Goal: Task Accomplishment & Management: Manage account settings

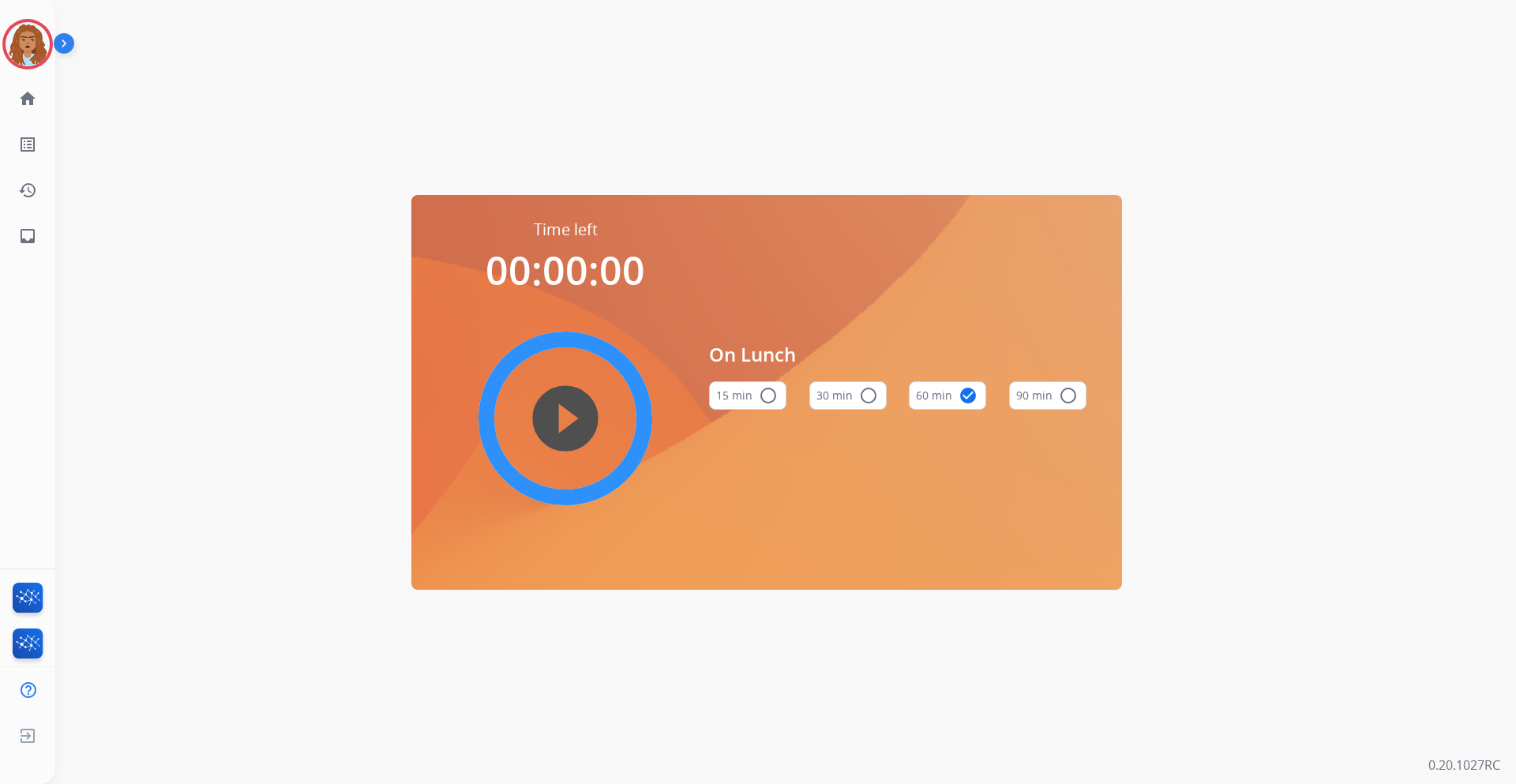
click at [323, 135] on div "Time left 00:00:00 play_circle_filled On Lunch 15 min radio_button_unchecked 30…" at bounding box center [766, 392] width 1422 height 784
click at [29, 34] on img at bounding box center [28, 44] width 44 height 44
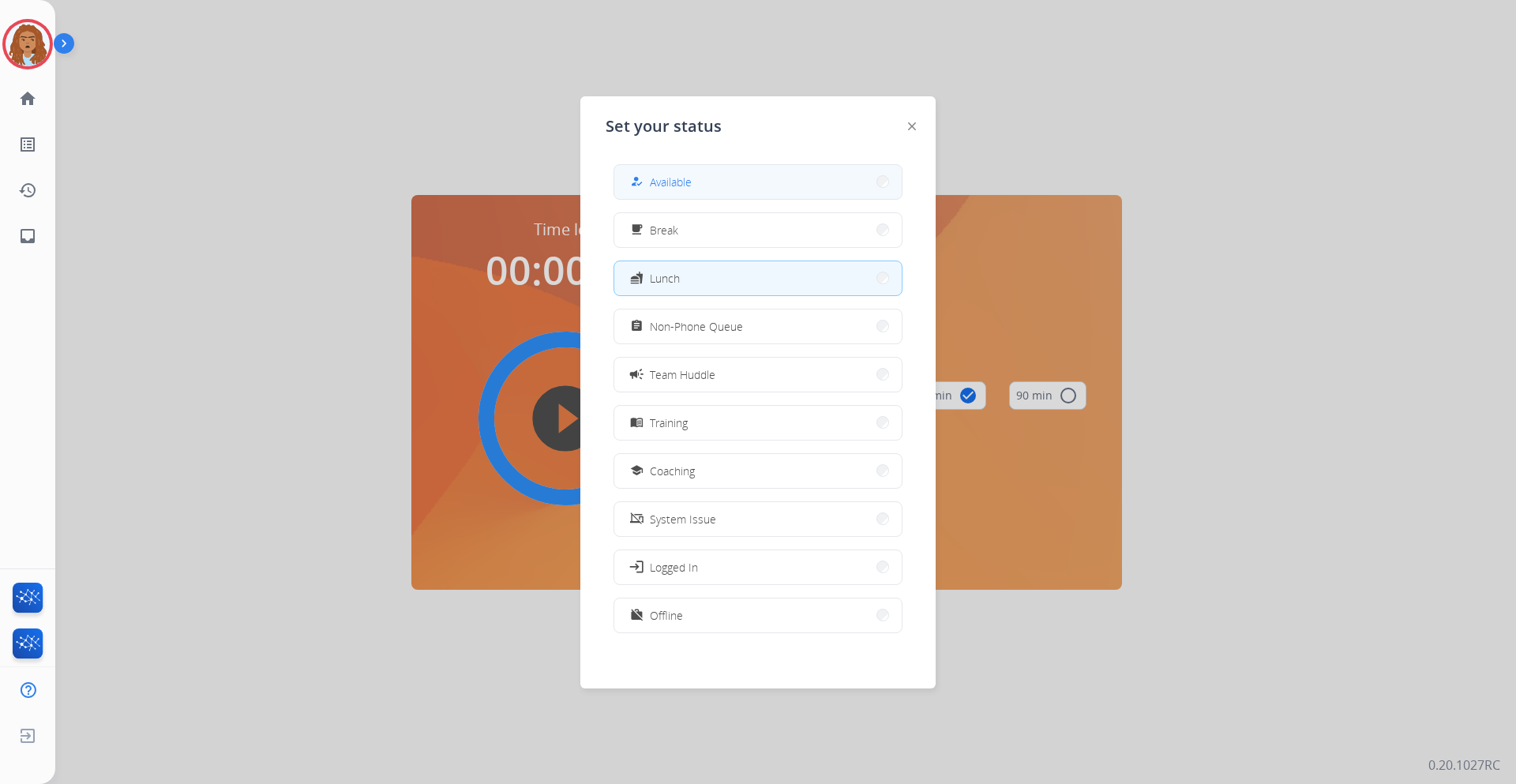
click at [757, 176] on button "how_to_reg Available" at bounding box center [758, 181] width 287 height 34
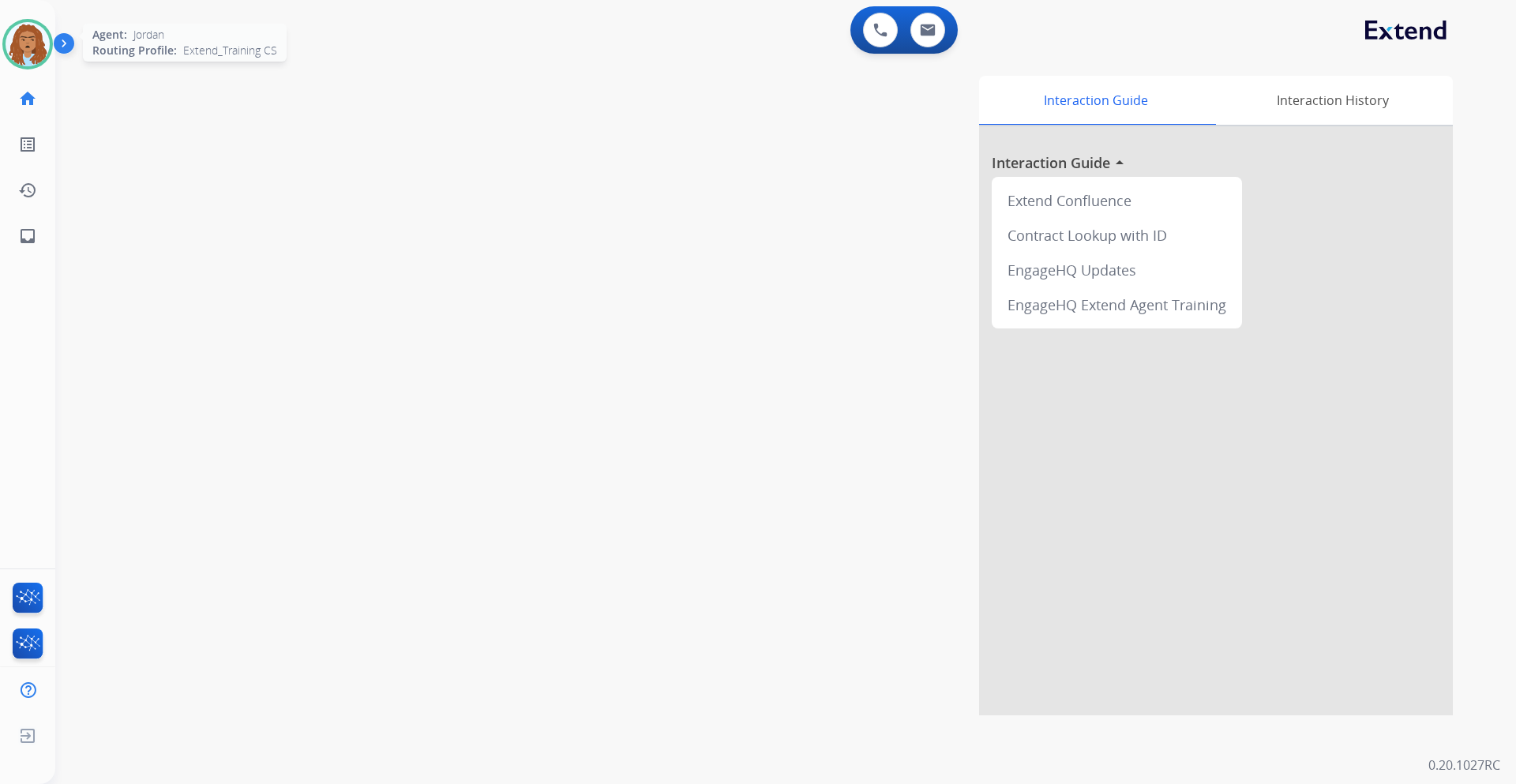
click at [32, 46] on img at bounding box center [28, 44] width 44 height 44
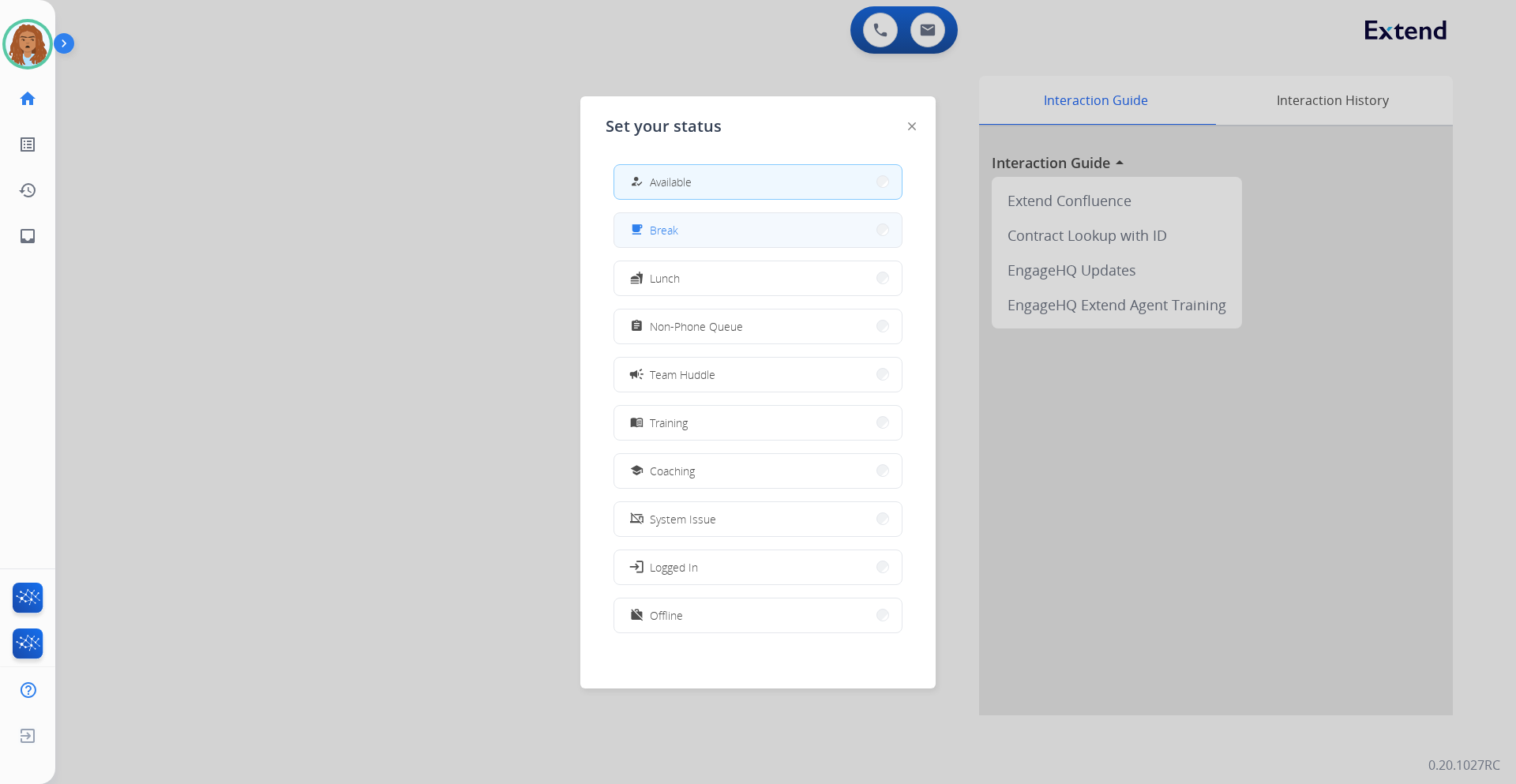
click at [831, 224] on button "free_breakfast Break" at bounding box center [758, 230] width 287 height 34
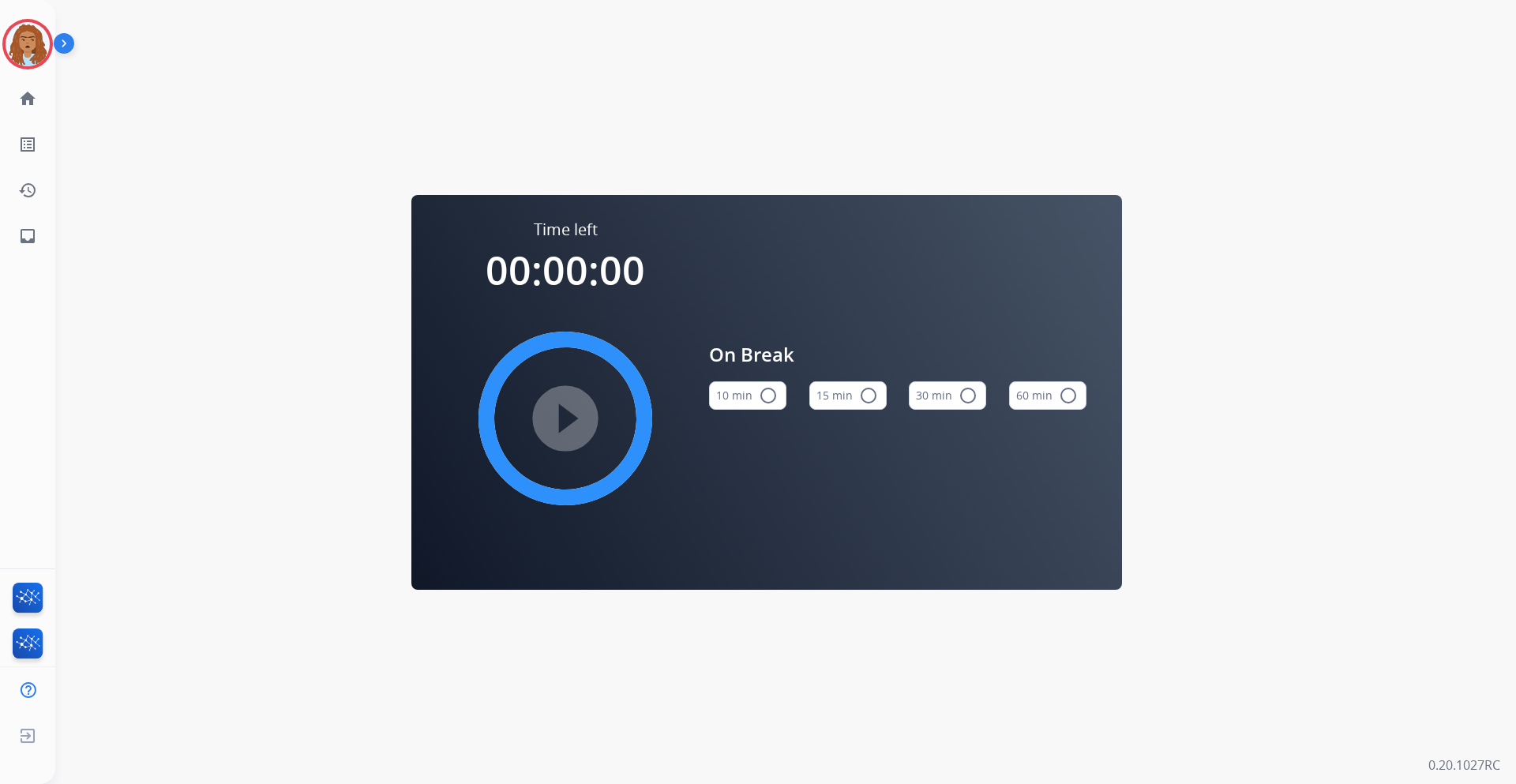
click at [120, 115] on div "Time left 00:00:00 play_circle_filled On Break 10 min radio_button_unchecked 15…" at bounding box center [766, 392] width 1422 height 784
click at [16, 41] on img at bounding box center [28, 44] width 44 height 44
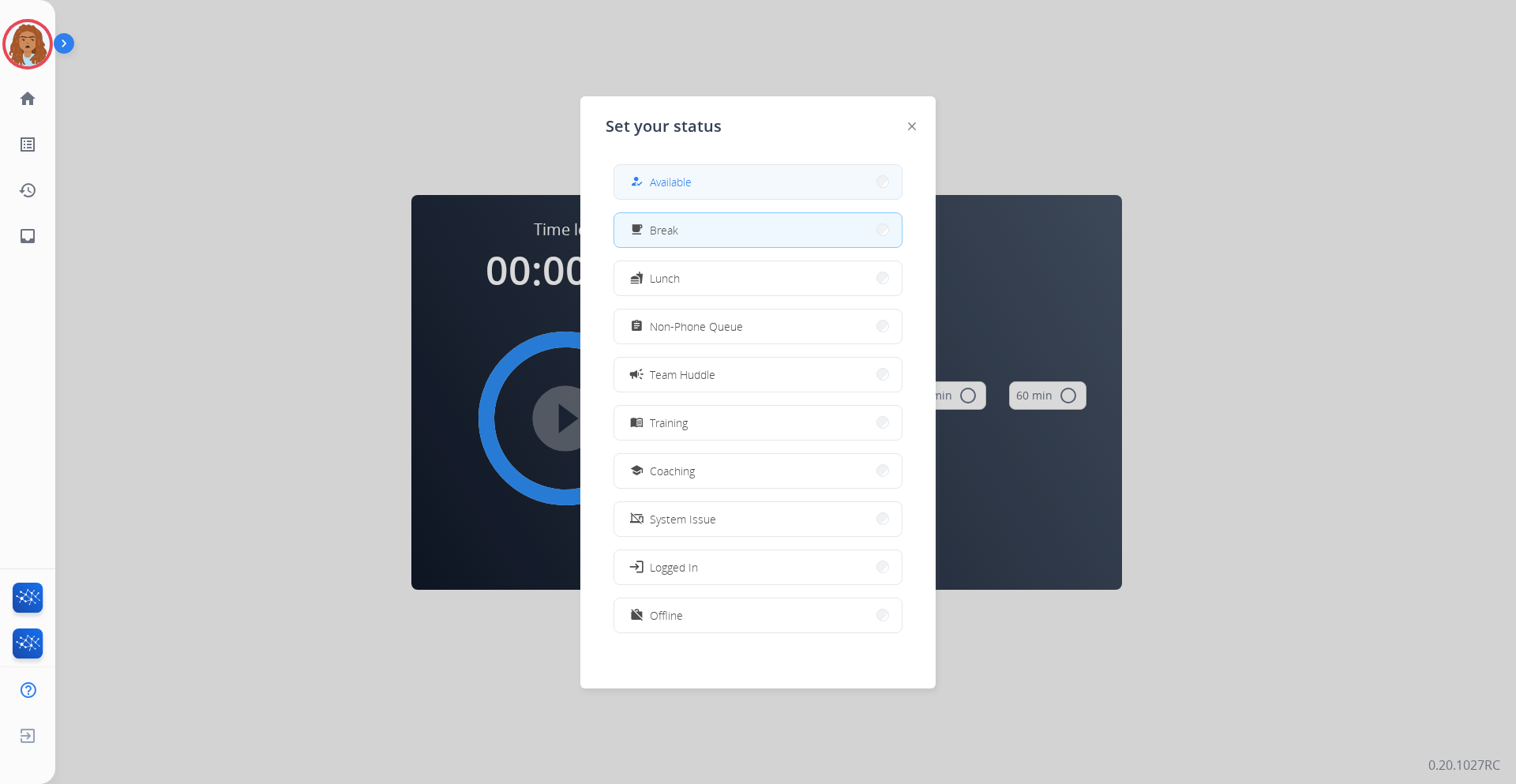
click at [701, 184] on button "how_to_reg Available" at bounding box center [758, 181] width 287 height 34
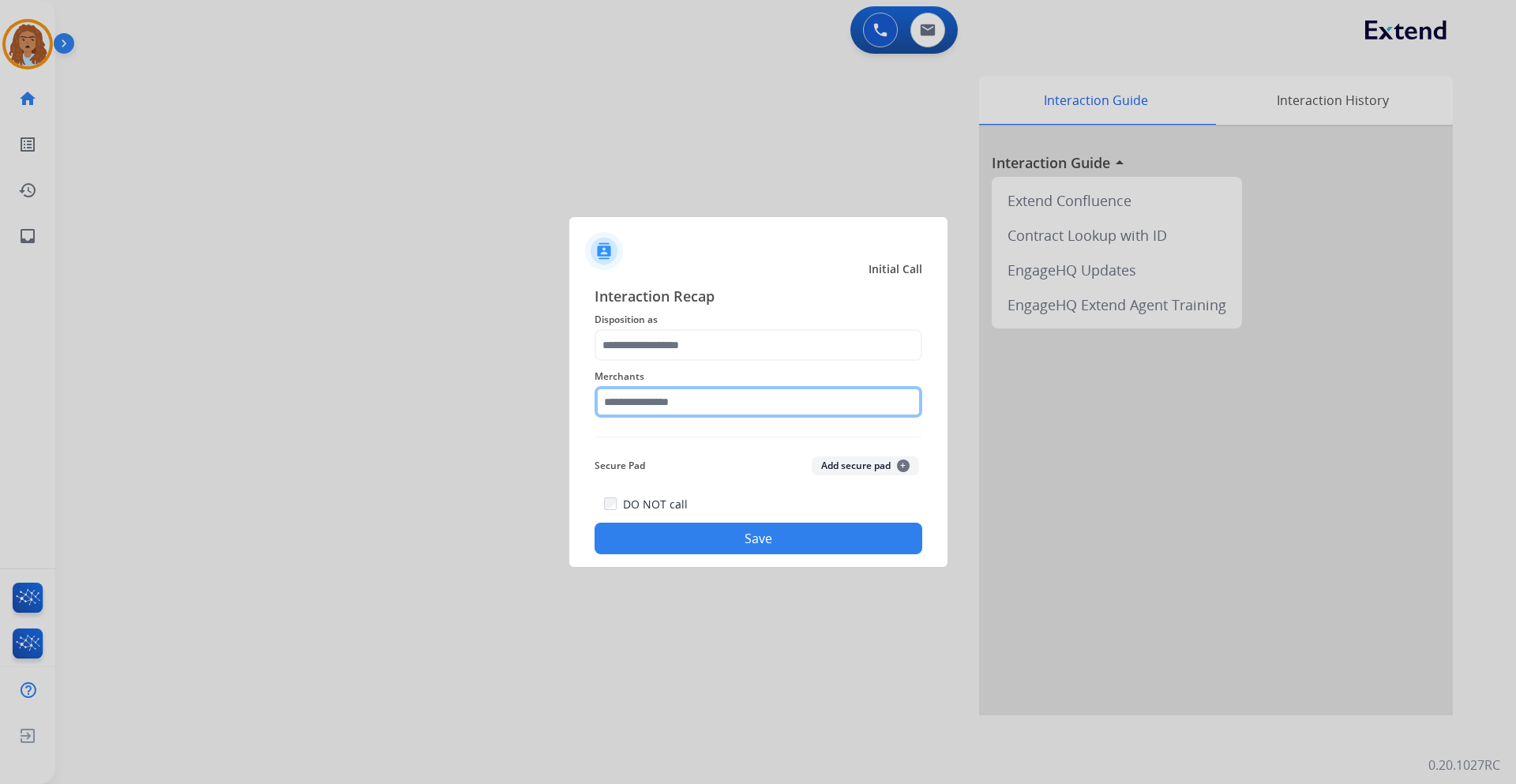
click at [675, 394] on input "text" at bounding box center [759, 401] width 328 height 32
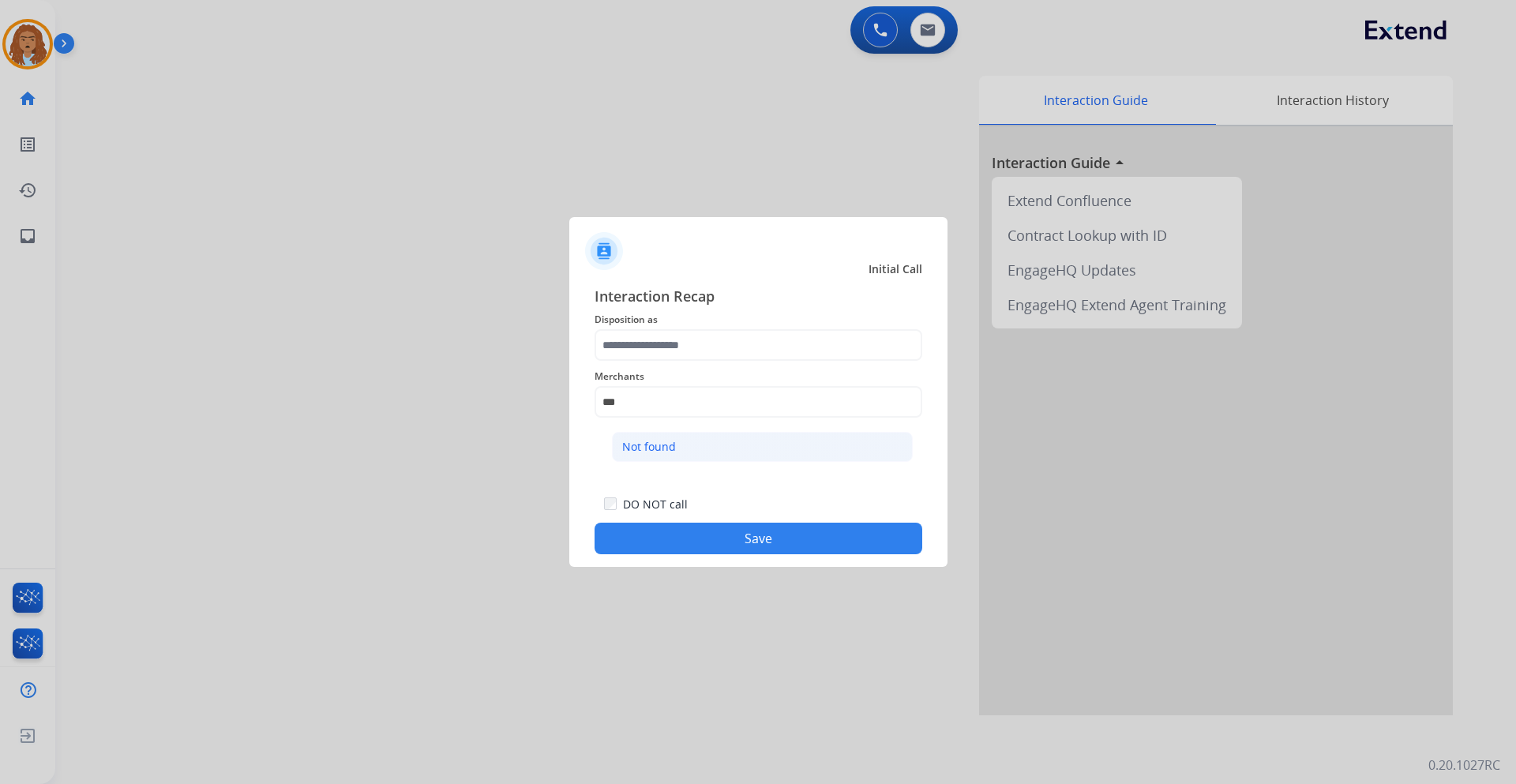
click at [689, 451] on li "Not found" at bounding box center [763, 446] width 301 height 30
type input "*********"
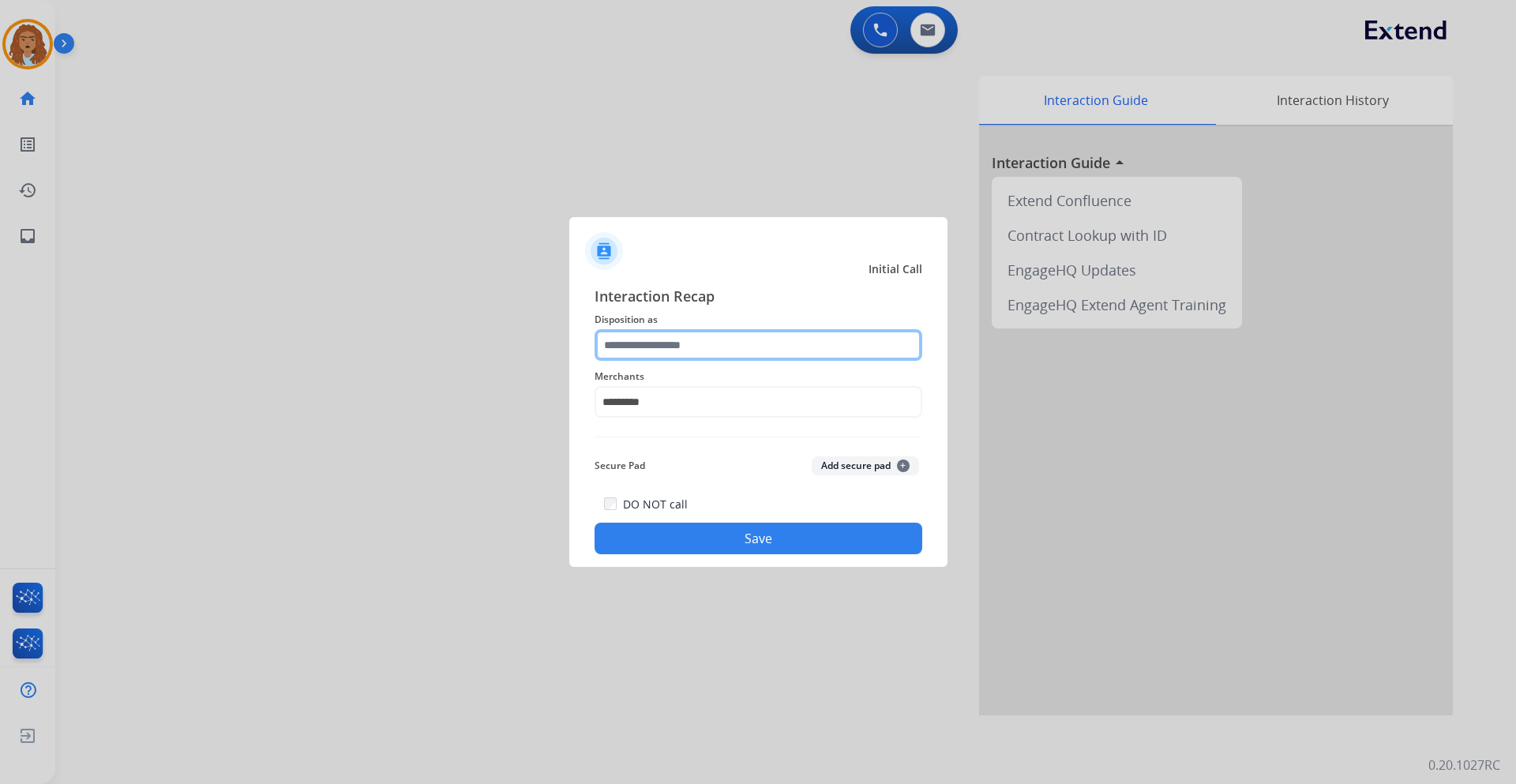
click at [686, 334] on input "text" at bounding box center [759, 344] width 328 height 32
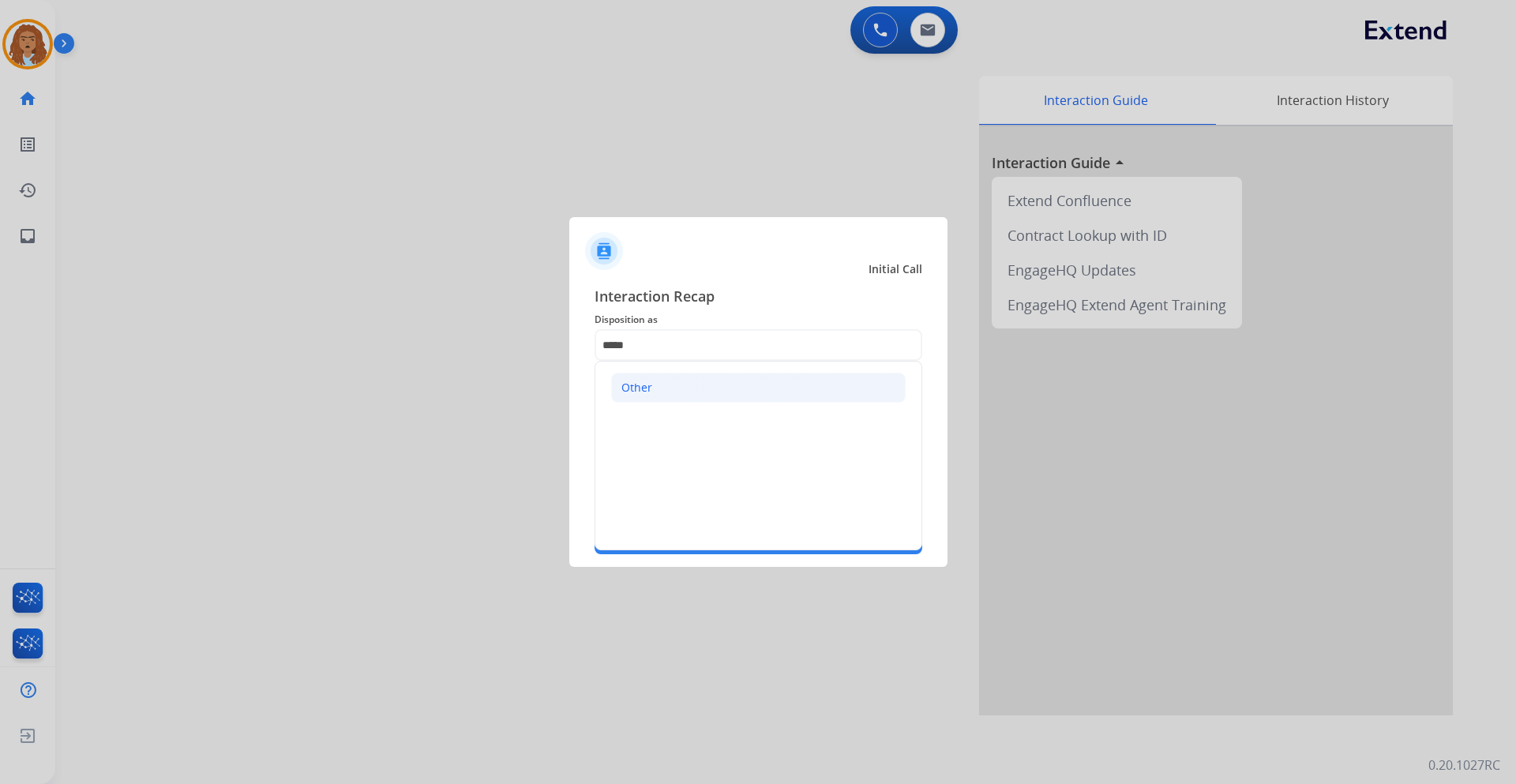
click at [736, 377] on li "Other" at bounding box center [758, 387] width 294 height 30
type input "*****"
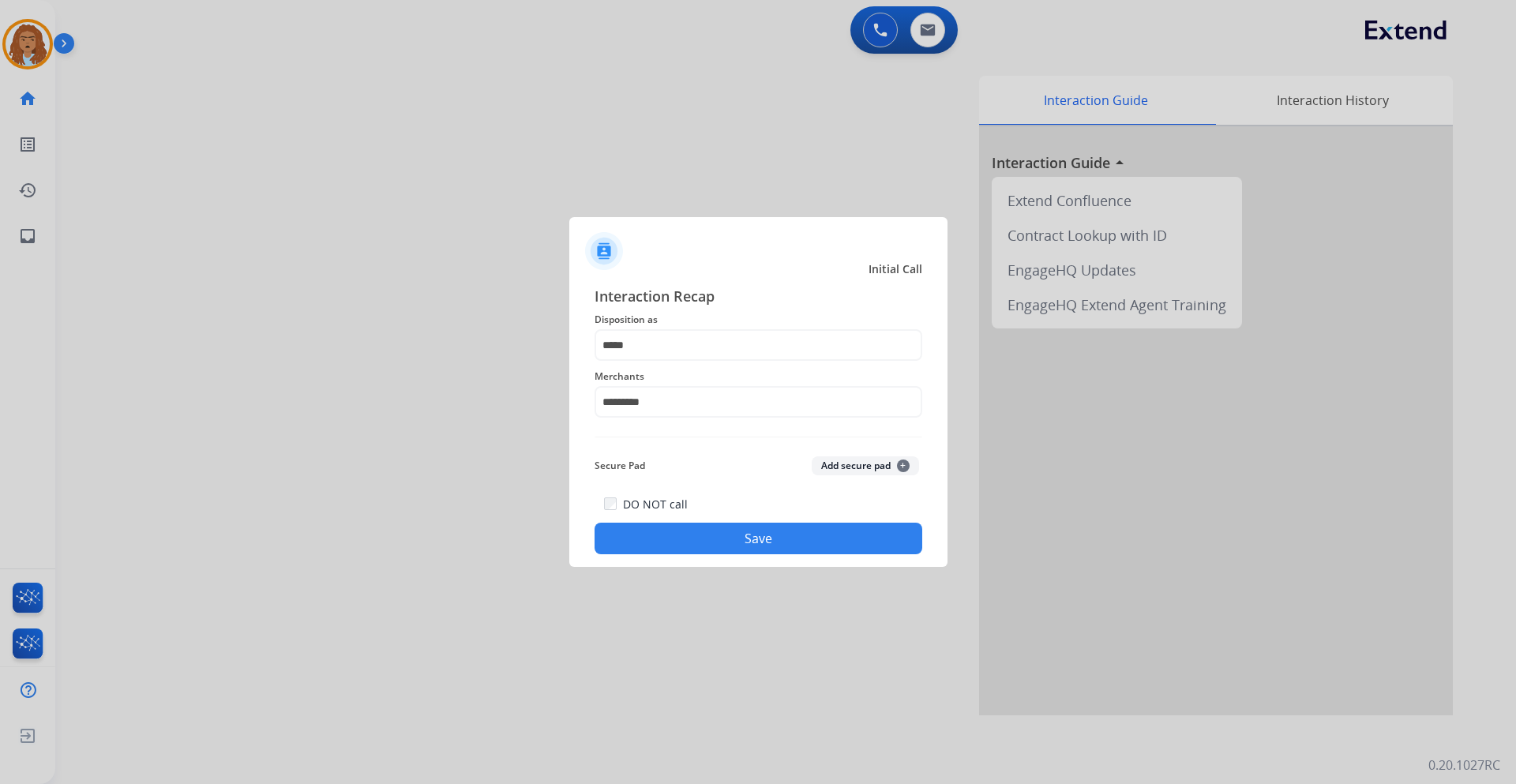
click at [642, 524] on button "Save" at bounding box center [759, 538] width 328 height 32
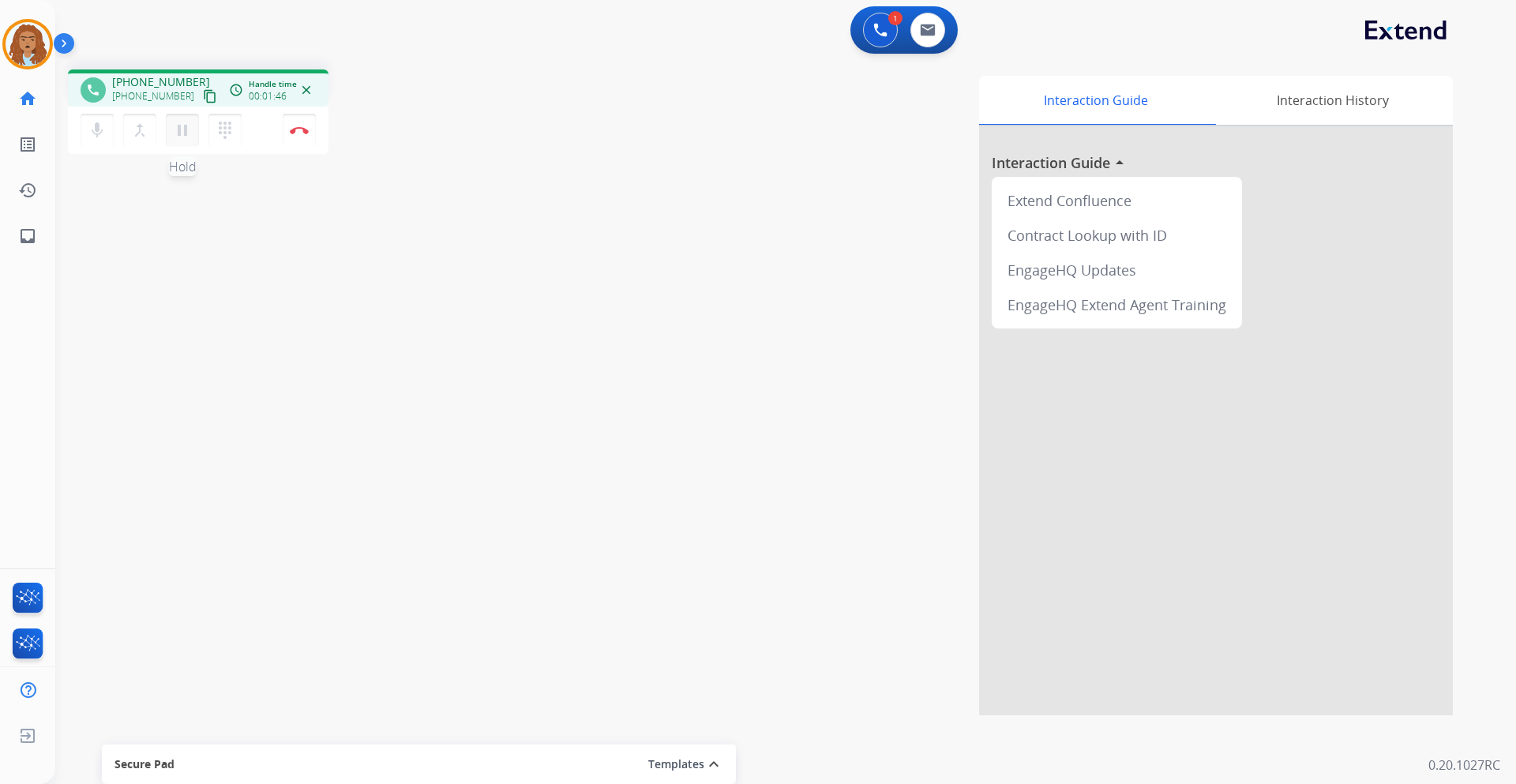
click at [174, 135] on mat-icon "pause" at bounding box center [182, 130] width 19 height 19
click at [180, 130] on mat-icon "play_arrow" at bounding box center [182, 130] width 19 height 19
click at [187, 135] on mat-icon "pause" at bounding box center [182, 130] width 19 height 19
click at [188, 124] on mat-icon "play_arrow" at bounding box center [182, 130] width 19 height 19
click at [95, 135] on mat-icon "mic" at bounding box center [97, 130] width 19 height 19
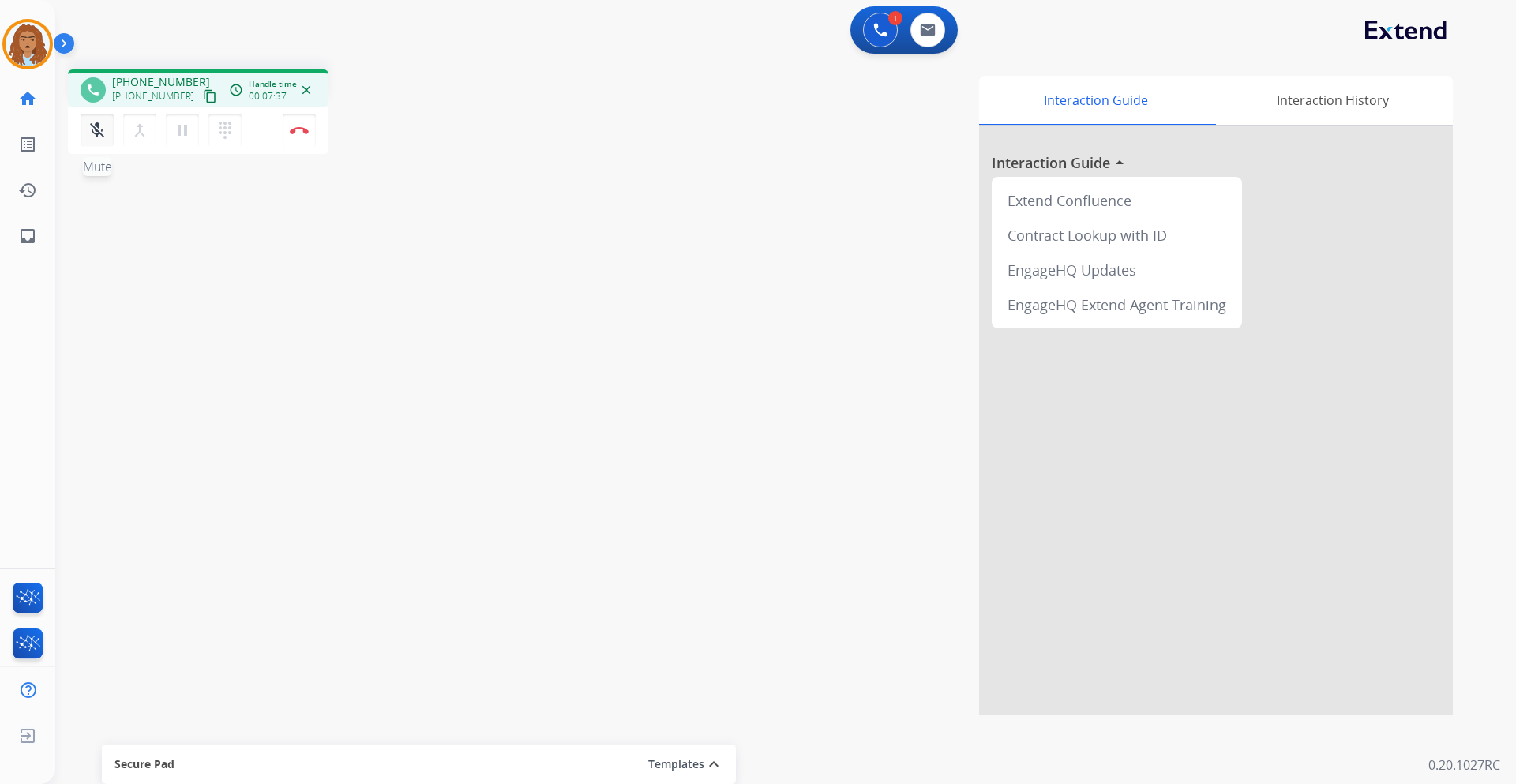
click at [87, 139] on button "mic_off Mute" at bounding box center [97, 130] width 33 height 33
click at [299, 142] on button "Disconnect" at bounding box center [299, 130] width 33 height 33
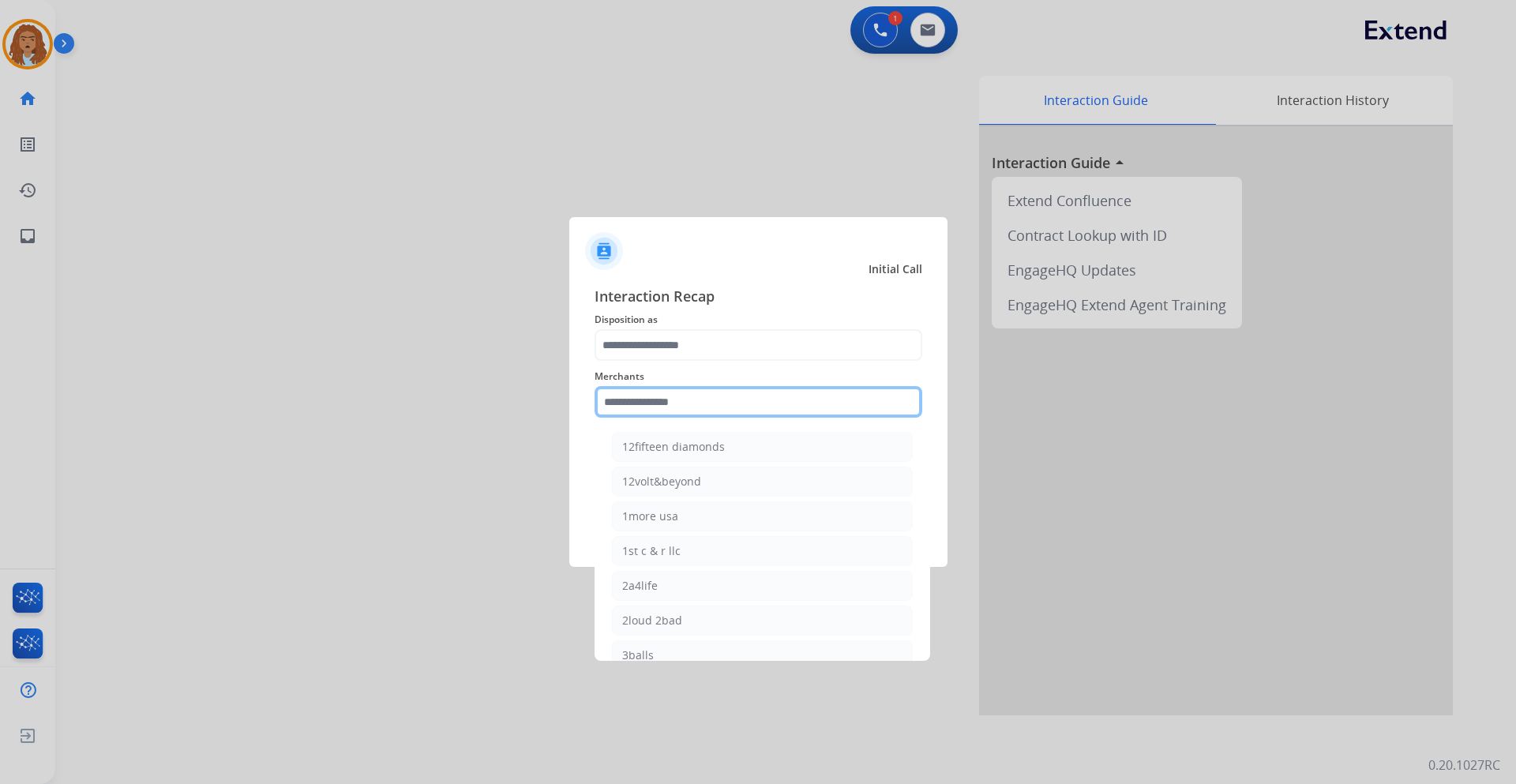
click at [652, 402] on input "text" at bounding box center [759, 401] width 328 height 32
click at [669, 664] on div at bounding box center [758, 392] width 1516 height 784
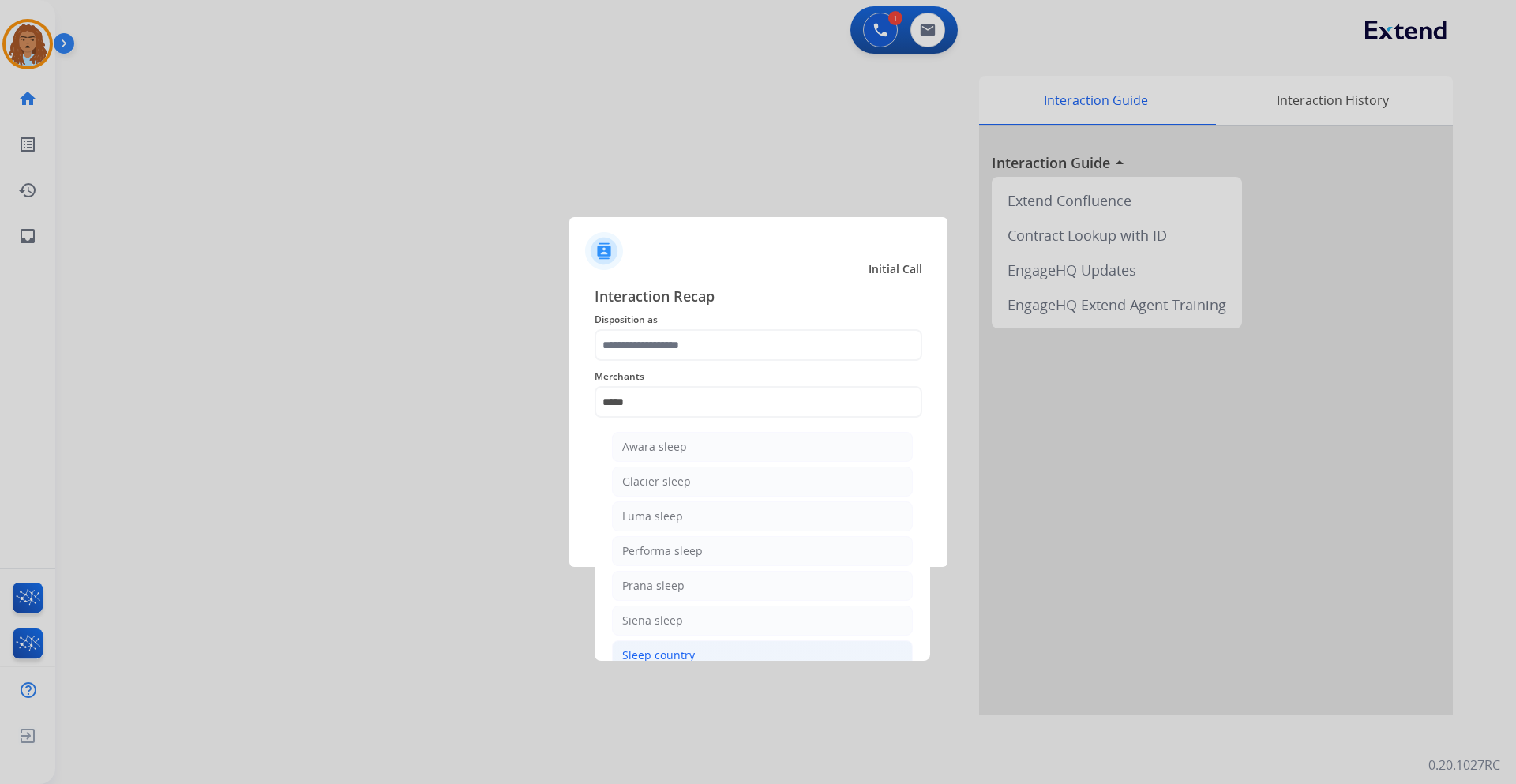
click at [674, 649] on div "Sleep country" at bounding box center [658, 655] width 72 height 15
type input "**********"
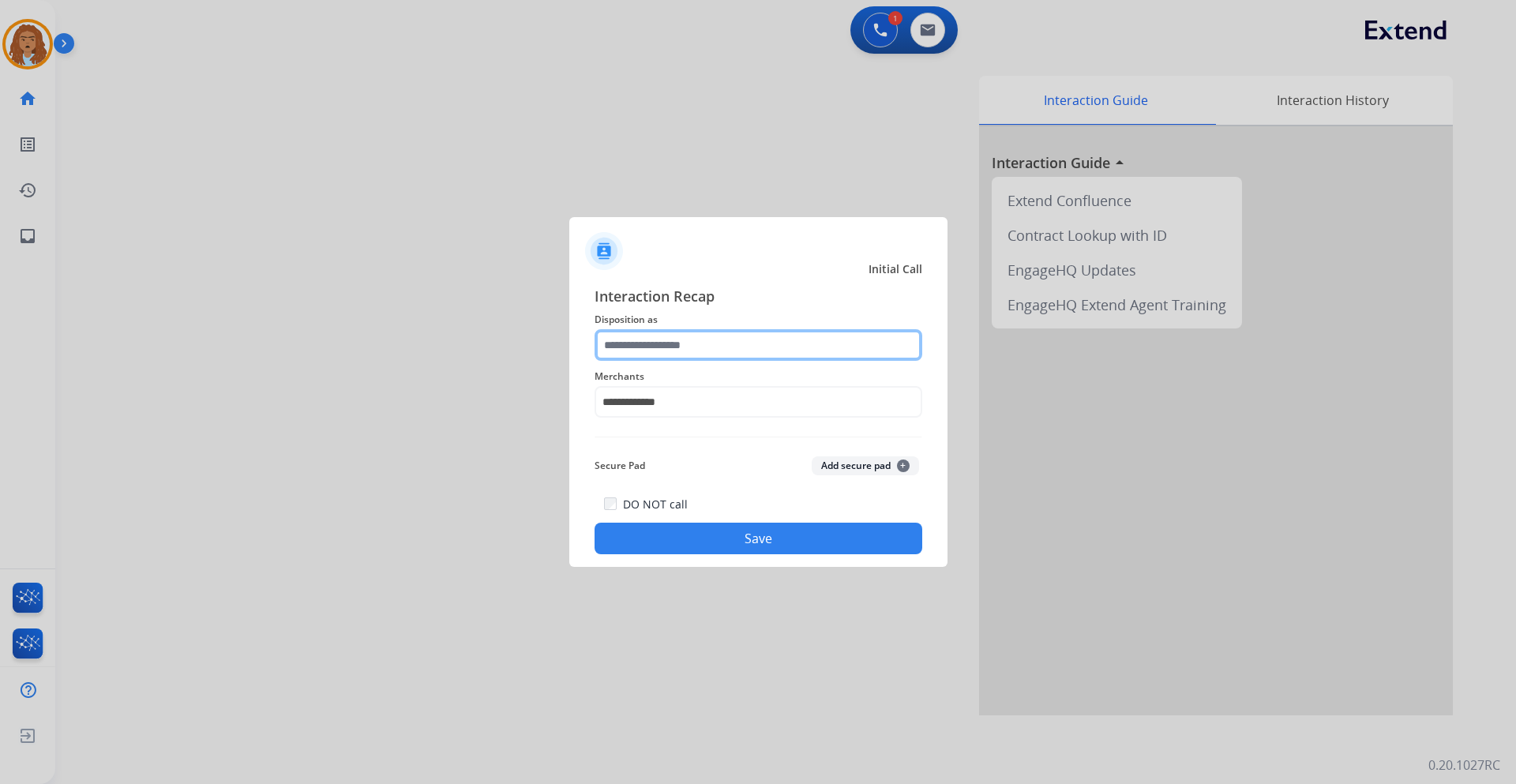
click at [655, 341] on input "text" at bounding box center [759, 344] width 328 height 32
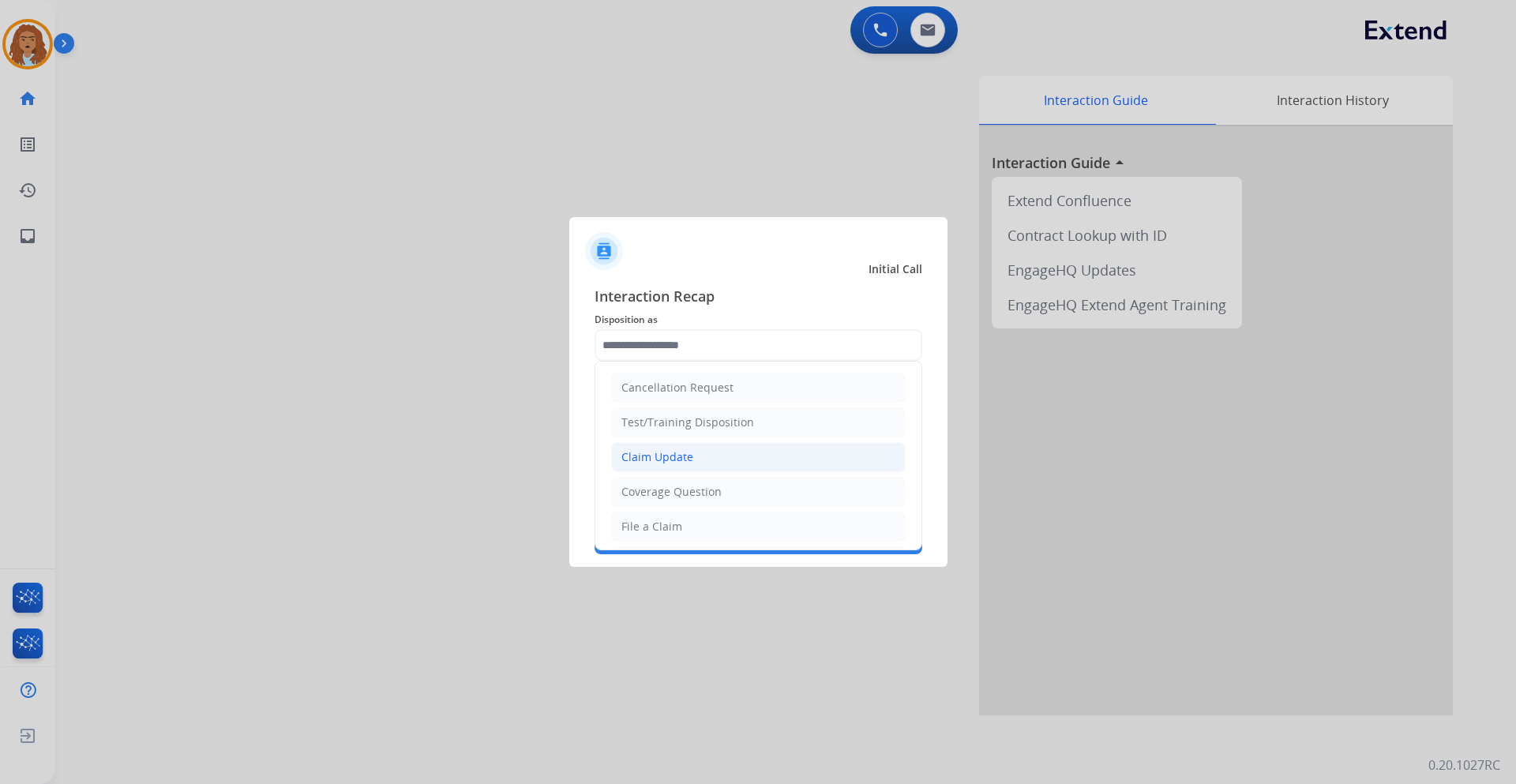
click at [689, 459] on div "Claim Update" at bounding box center [657, 457] width 72 height 15
type input "**********"
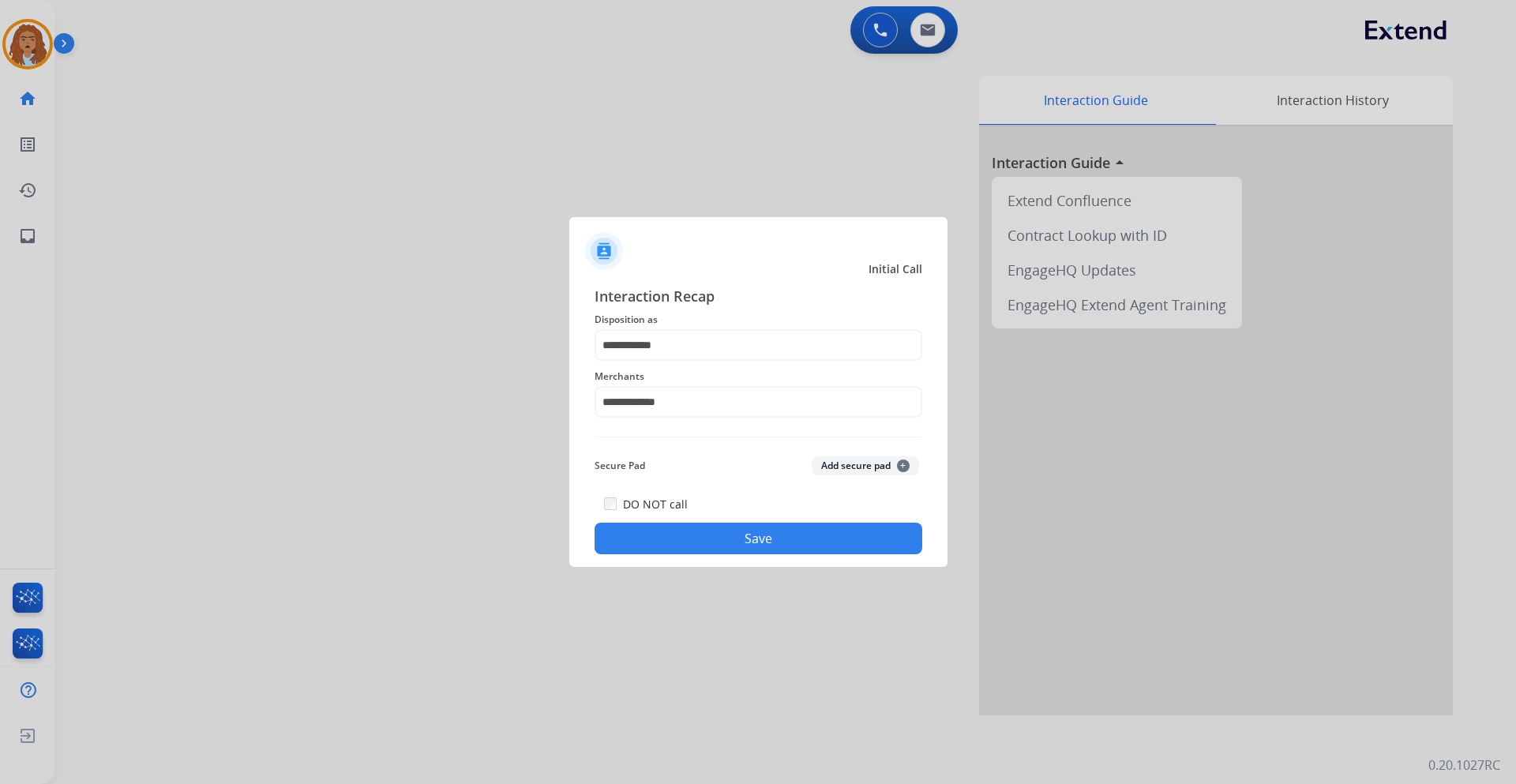
click at [726, 533] on button "Save" at bounding box center [759, 538] width 328 height 32
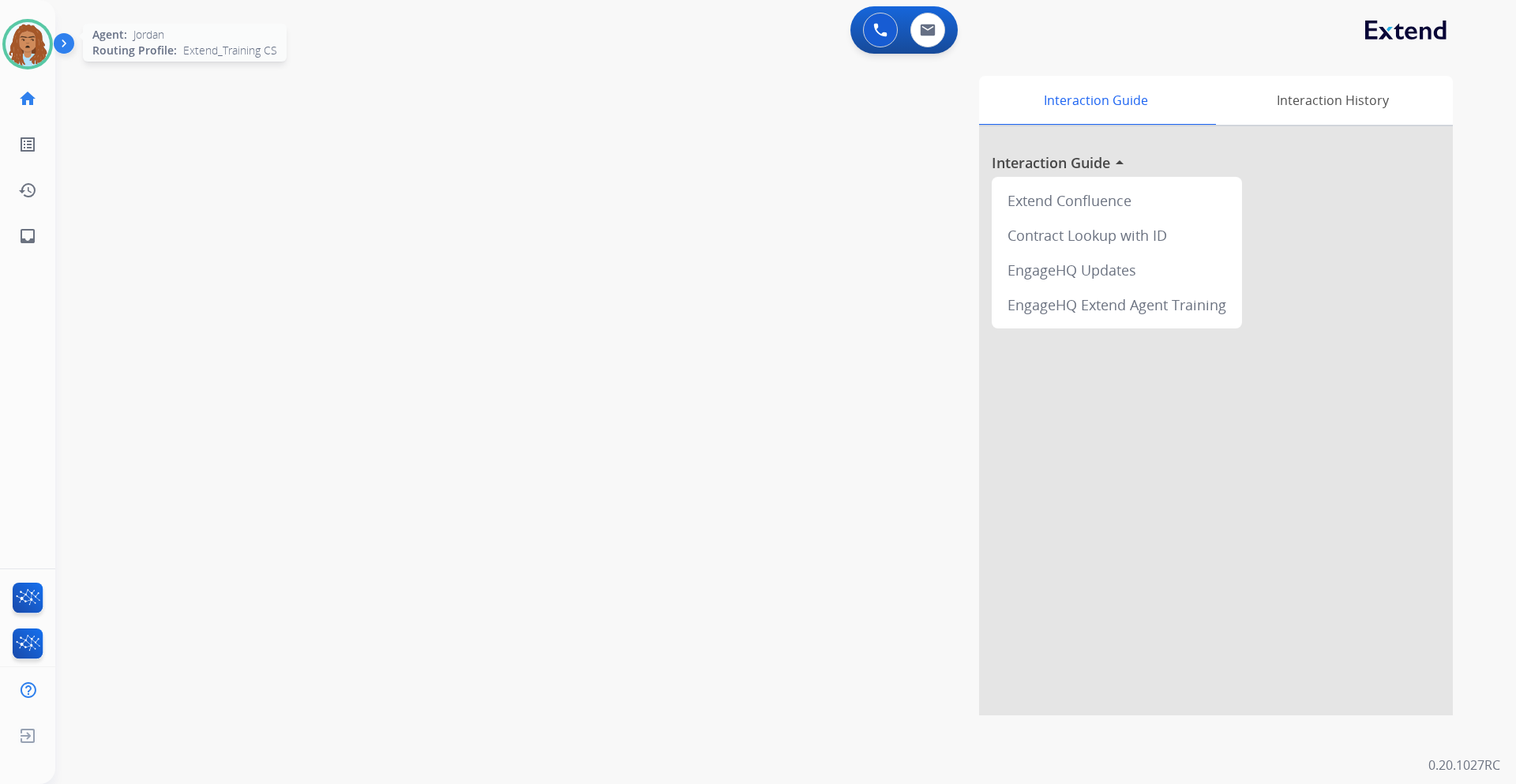
click at [13, 40] on img at bounding box center [28, 44] width 44 height 44
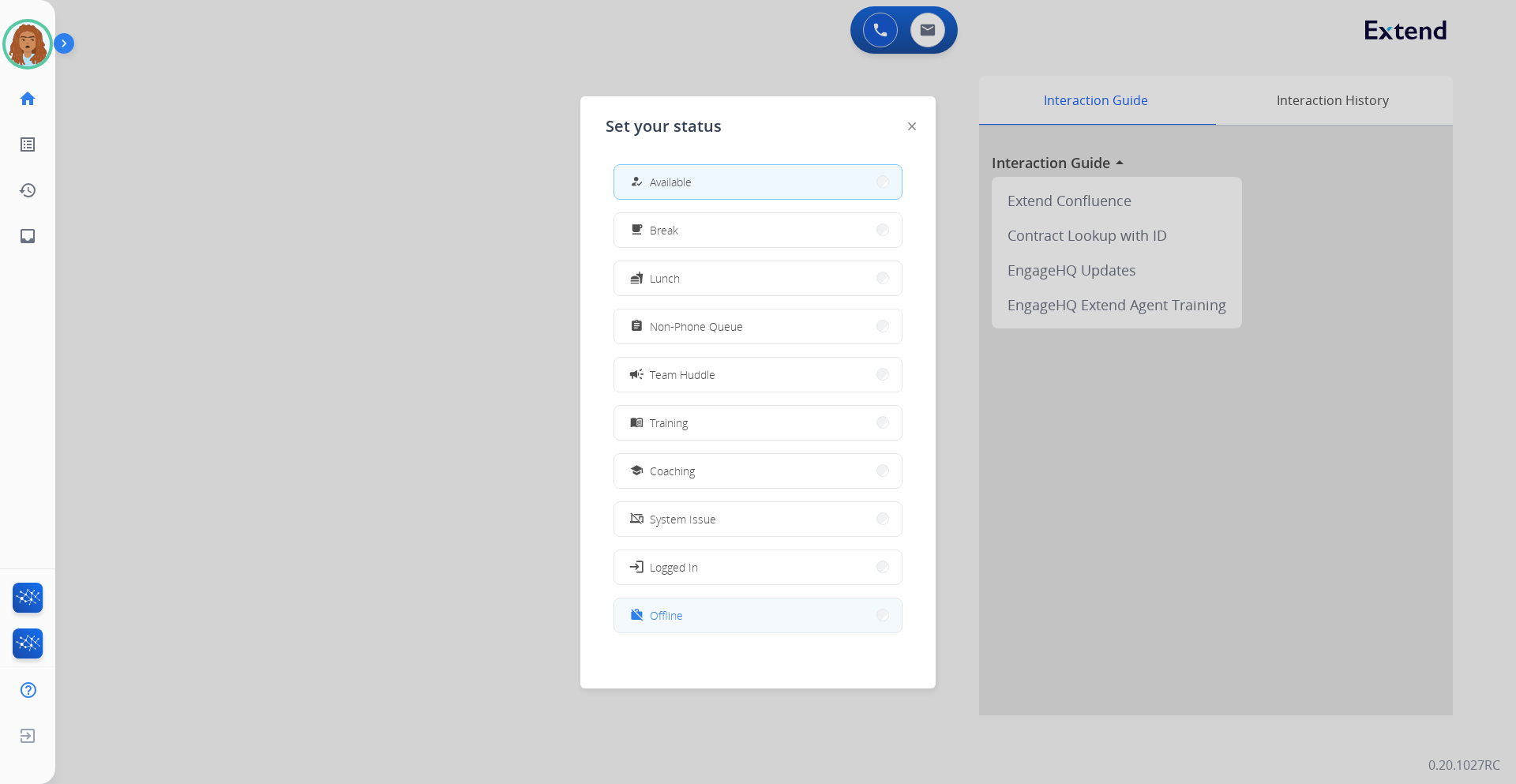
click at [638, 616] on mat-icon "work_off" at bounding box center [636, 615] width 14 height 14
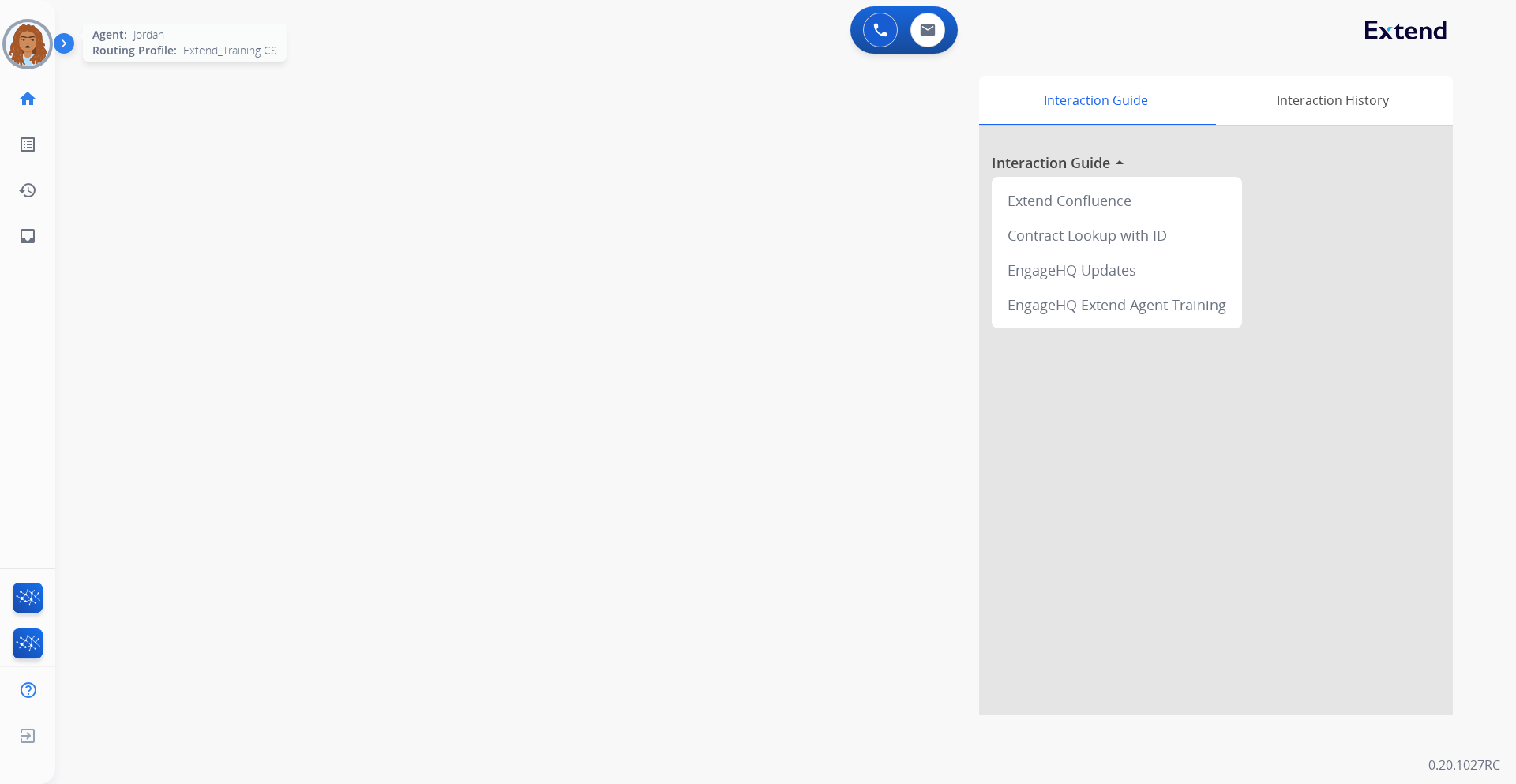
click at [26, 34] on img at bounding box center [28, 44] width 44 height 44
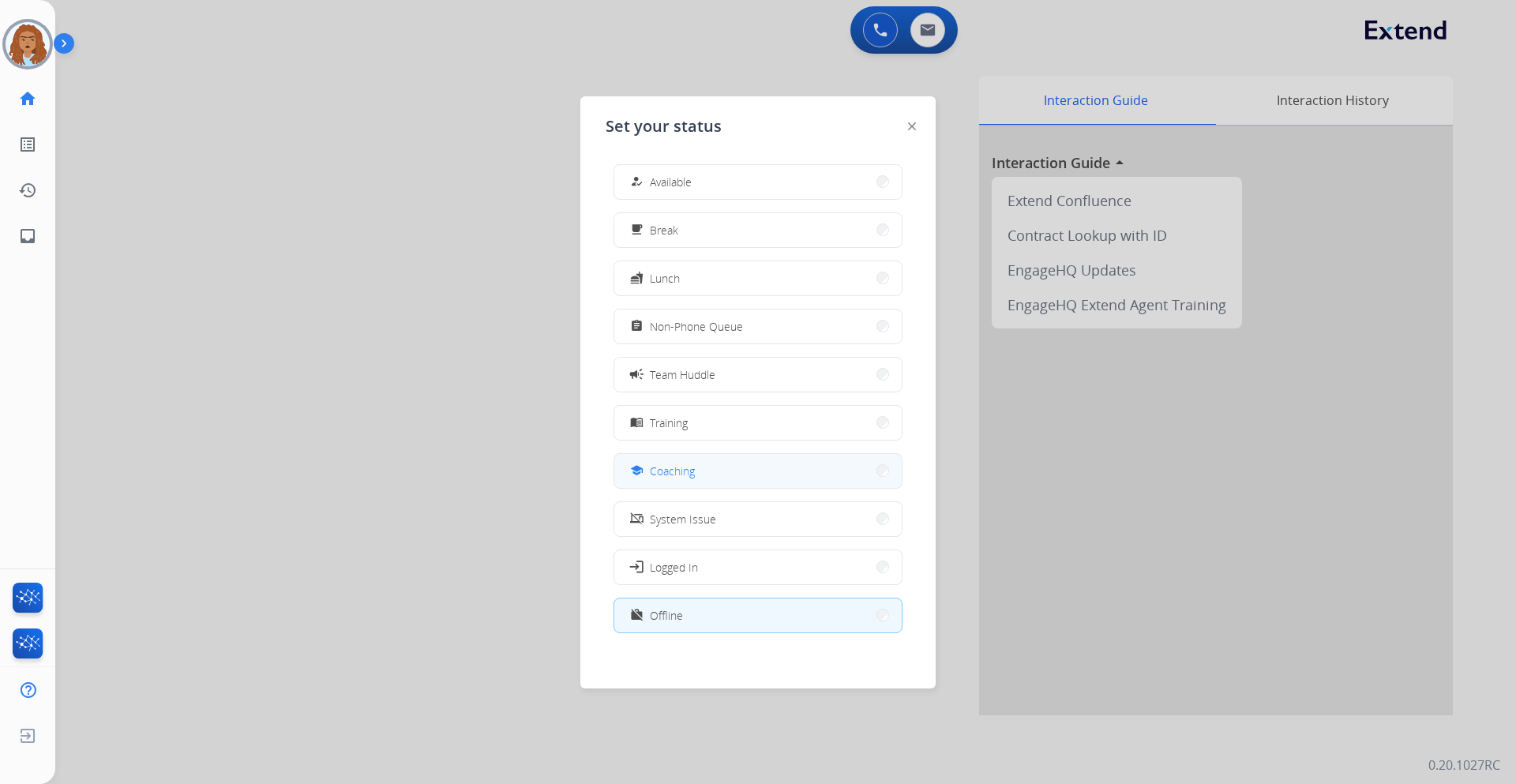
click at [698, 454] on div "school Coaching" at bounding box center [758, 471] width 289 height 36
click at [697, 455] on button "school Coaching" at bounding box center [758, 471] width 287 height 34
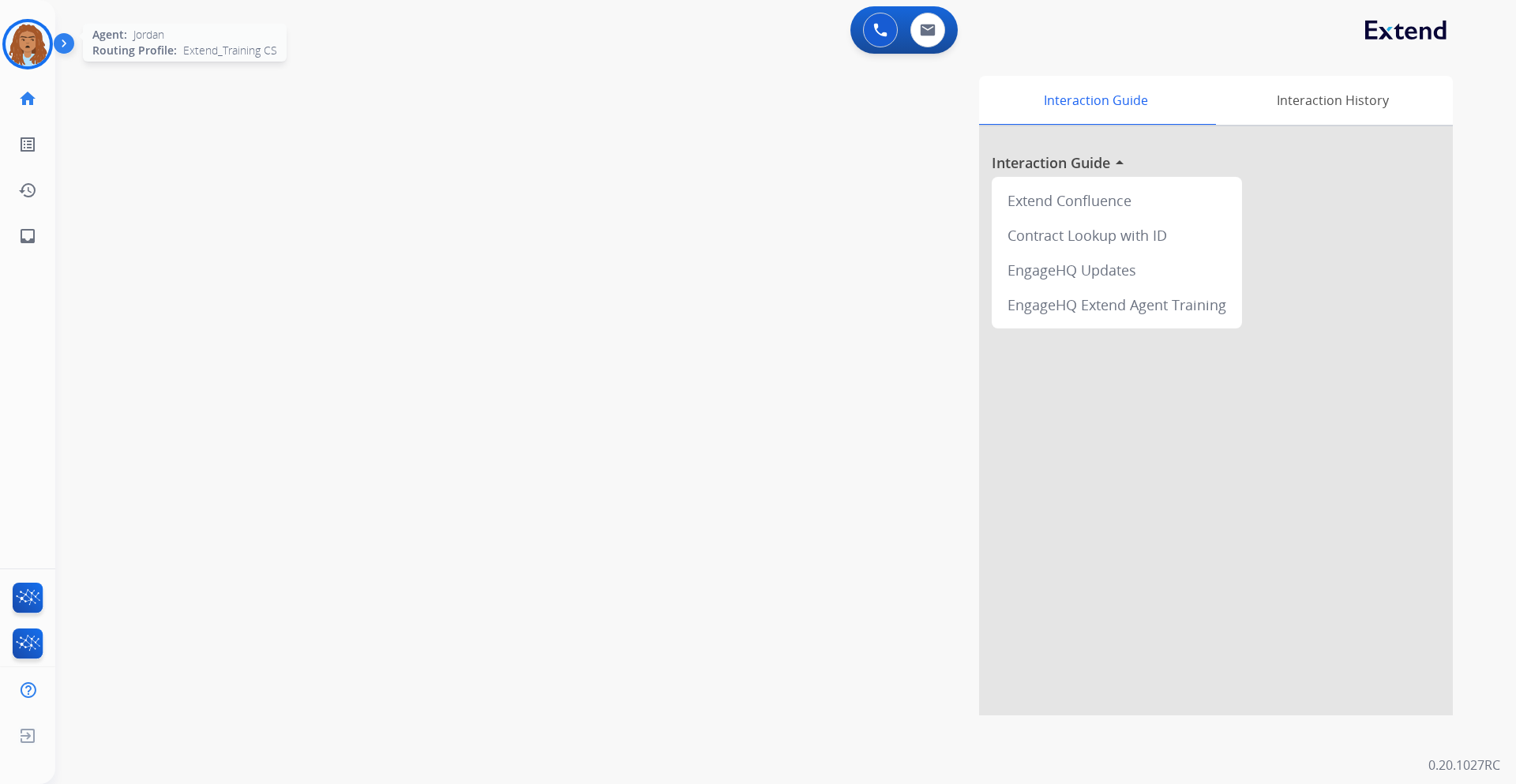
click at [30, 47] on img at bounding box center [28, 44] width 44 height 44
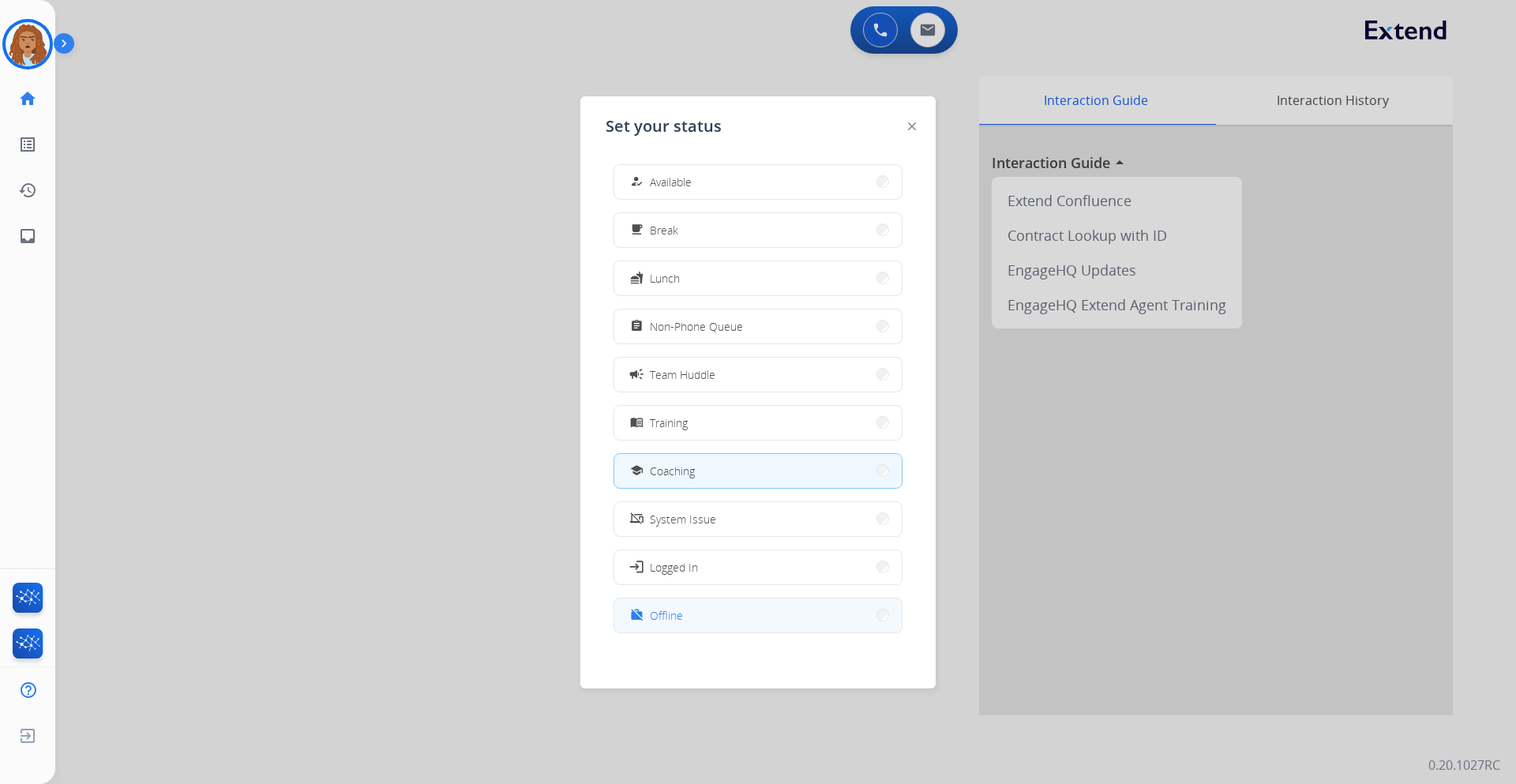
click at [652, 629] on button "work_off Offline" at bounding box center [758, 615] width 287 height 34
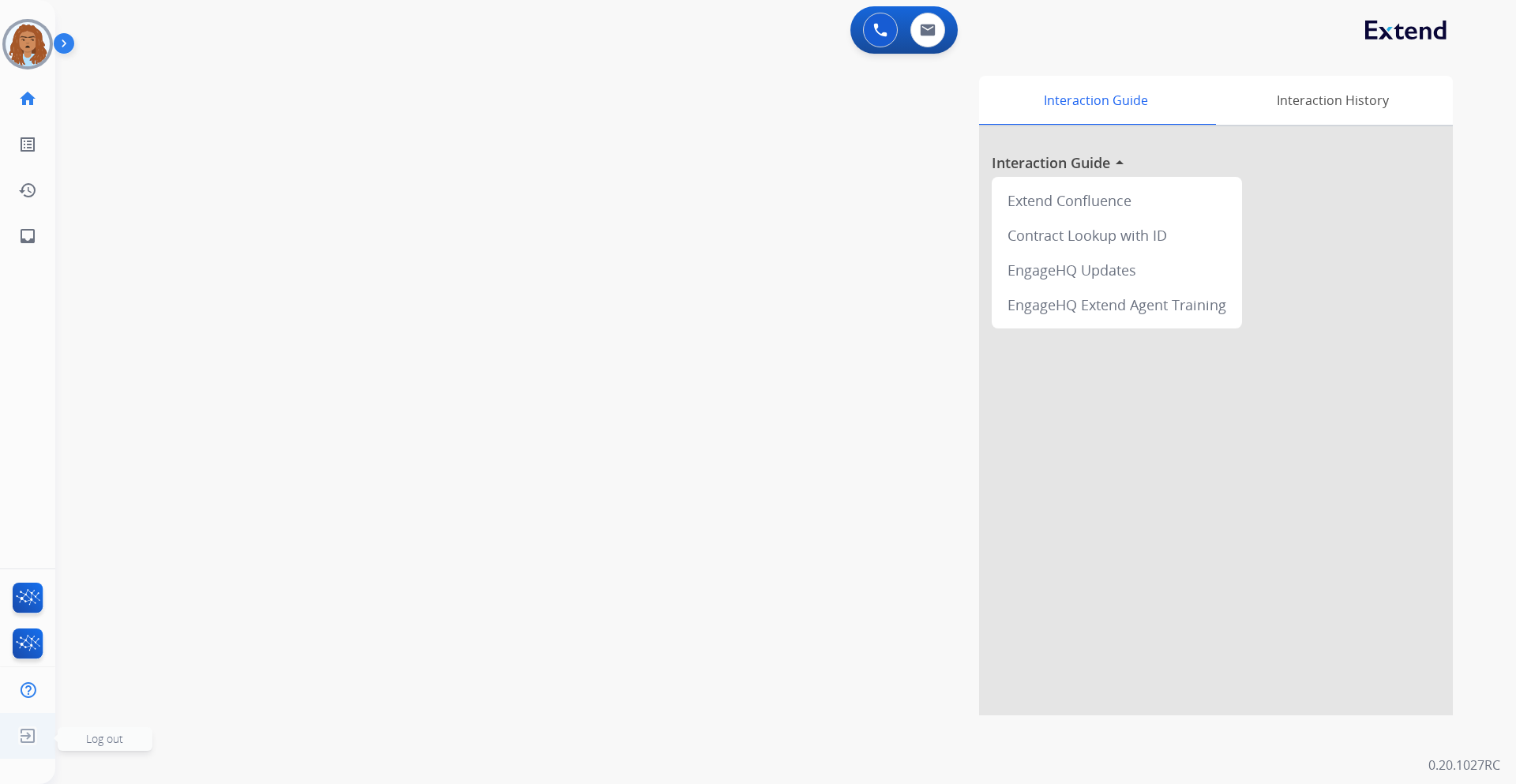
click at [24, 743] on img at bounding box center [27, 736] width 28 height 30
click at [133, 746] on span "Log out" at bounding box center [105, 739] width 95 height 24
